Goal: Task Accomplishment & Management: Manage account settings

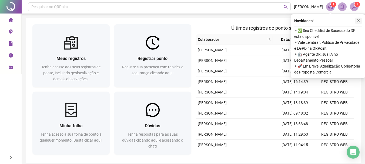
click at [357, 20] on icon "close" at bounding box center [358, 21] width 4 height 4
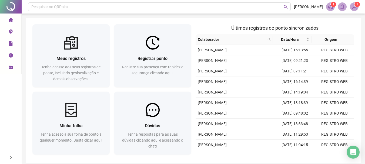
click at [11, 31] on icon "environment" at bounding box center [11, 31] width 4 height 4
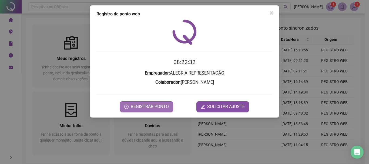
click at [160, 106] on span "REGISTRAR PONTO" at bounding box center [150, 106] width 38 height 6
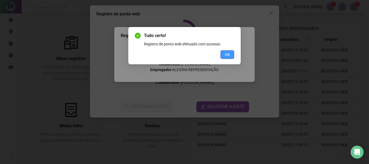
click at [225, 57] on span "OK" at bounding box center [227, 55] width 5 height 6
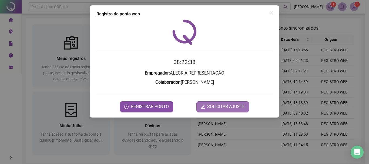
click at [228, 105] on span "SOLICITAR AJUSTE" at bounding box center [226, 106] width 38 height 6
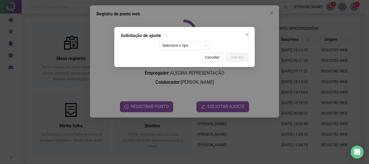
click at [191, 39] on div "Solicitação de ajuste Selecione o tipo Cancelar Solicitar" at bounding box center [184, 47] width 140 height 40
click at [191, 43] on span "Selecione o tipo" at bounding box center [184, 45] width 45 height 8
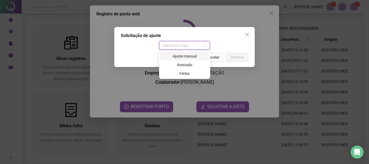
click at [188, 55] on div "Ajuste manual" at bounding box center [184, 56] width 42 height 6
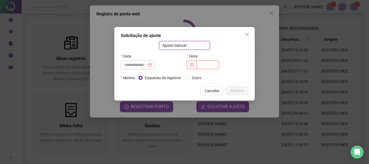
click at [155, 61] on div at bounding box center [138, 64] width 34 height 9
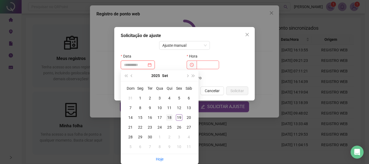
type input "**********"
click at [170, 118] on div "18" at bounding box center [169, 117] width 6 height 6
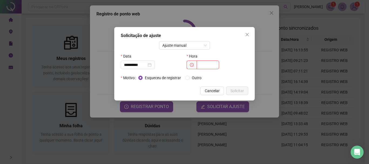
click at [199, 62] on input "text" at bounding box center [208, 64] width 22 height 9
type input "*****"
click at [240, 93] on span "Solicitar" at bounding box center [236, 91] width 13 height 6
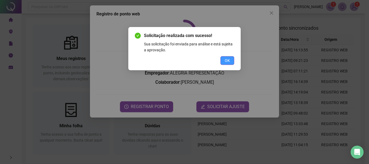
click at [229, 60] on span "OK" at bounding box center [227, 60] width 5 height 6
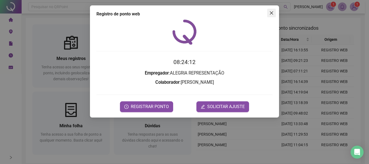
click at [272, 16] on button "Close" at bounding box center [271, 13] width 9 height 9
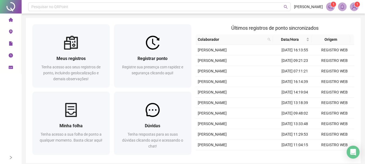
click at [330, 7] on icon "notification" at bounding box center [330, 6] width 5 height 5
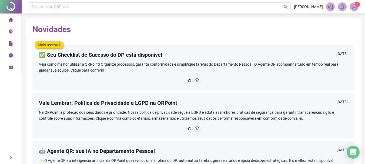
click at [11, 46] on span "file" at bounding box center [11, 44] width 4 height 11
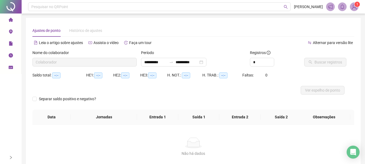
type input "**********"
